Goal: Task Accomplishment & Management: Complete application form

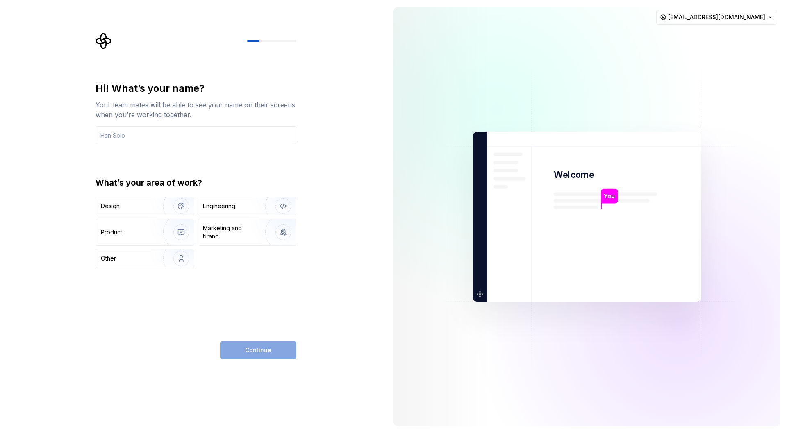
click at [628, 214] on img at bounding box center [587, 216] width 332 height 387
click at [352, 227] on div "Hi! What’s your name? Your team mates will be able to see your name on their sc…" at bounding box center [193, 216] width 387 height 433
click at [234, 53] on div "Hi! What’s your name? Your team mates will be able to see your name on their sc…" at bounding box center [199, 196] width 216 height 327
click at [605, 202] on div "You" at bounding box center [610, 196] width 16 height 15
click at [625, 210] on img at bounding box center [587, 216] width 332 height 387
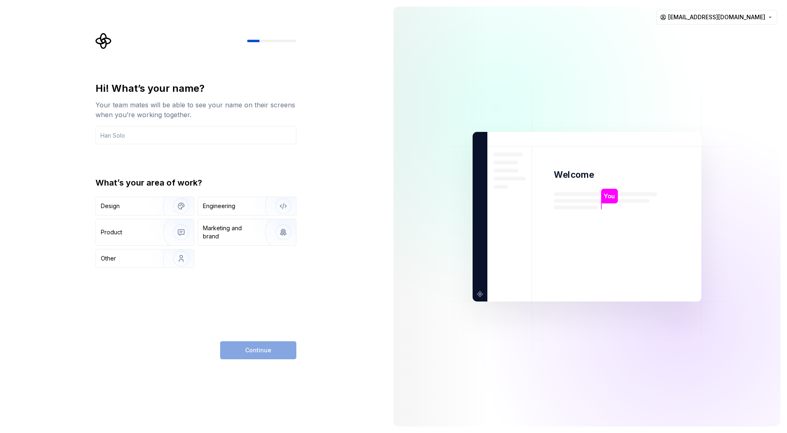
click at [625, 210] on img at bounding box center [587, 216] width 332 height 387
click at [383, 128] on div "Hi! What’s your name? Your team mates will be able to see your name on their sc…" at bounding box center [193, 216] width 387 height 433
click at [513, 95] on img at bounding box center [587, 216] width 332 height 387
click at [592, 209] on img at bounding box center [587, 216] width 332 height 387
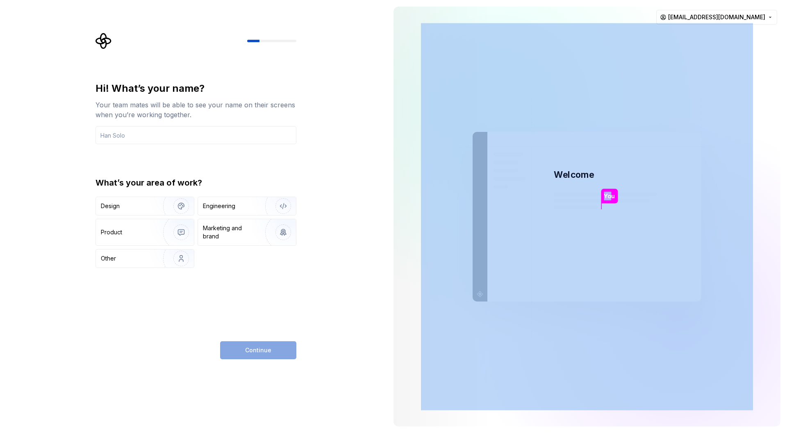
drag, startPoint x: 611, startPoint y: 198, endPoint x: 568, endPoint y: 193, distance: 43.3
click at [568, 193] on div "You Welcome You T B +3 [PERSON_NAME] [PERSON_NAME]" at bounding box center [587, 217] width 229 height 170
click at [588, 212] on img at bounding box center [587, 216] width 332 height 387
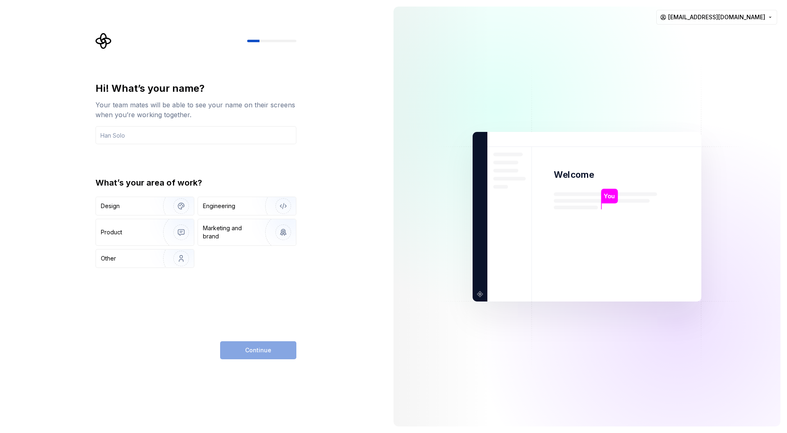
click at [326, 138] on div "Hi! What’s your name? Your team mates will be able to see your name on their sc…" at bounding box center [193, 216] width 387 height 433
